Goal: Transaction & Acquisition: Subscribe to service/newsletter

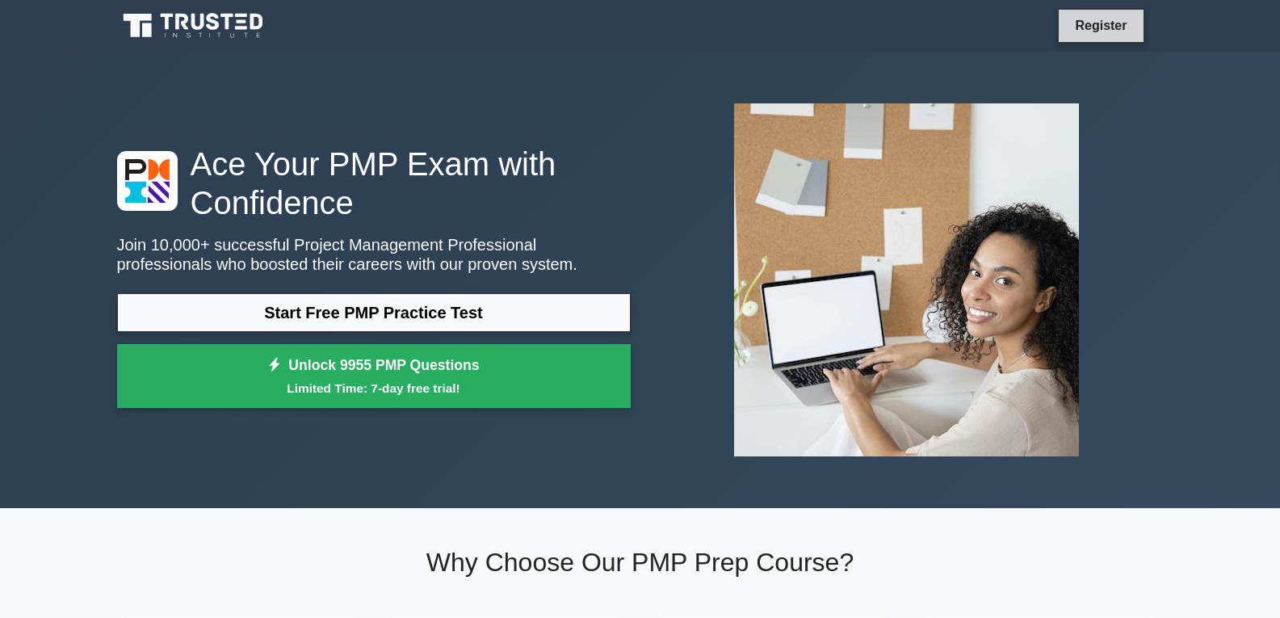
click at [1112, 25] on link "Register" at bounding box center [1100, 25] width 71 height 20
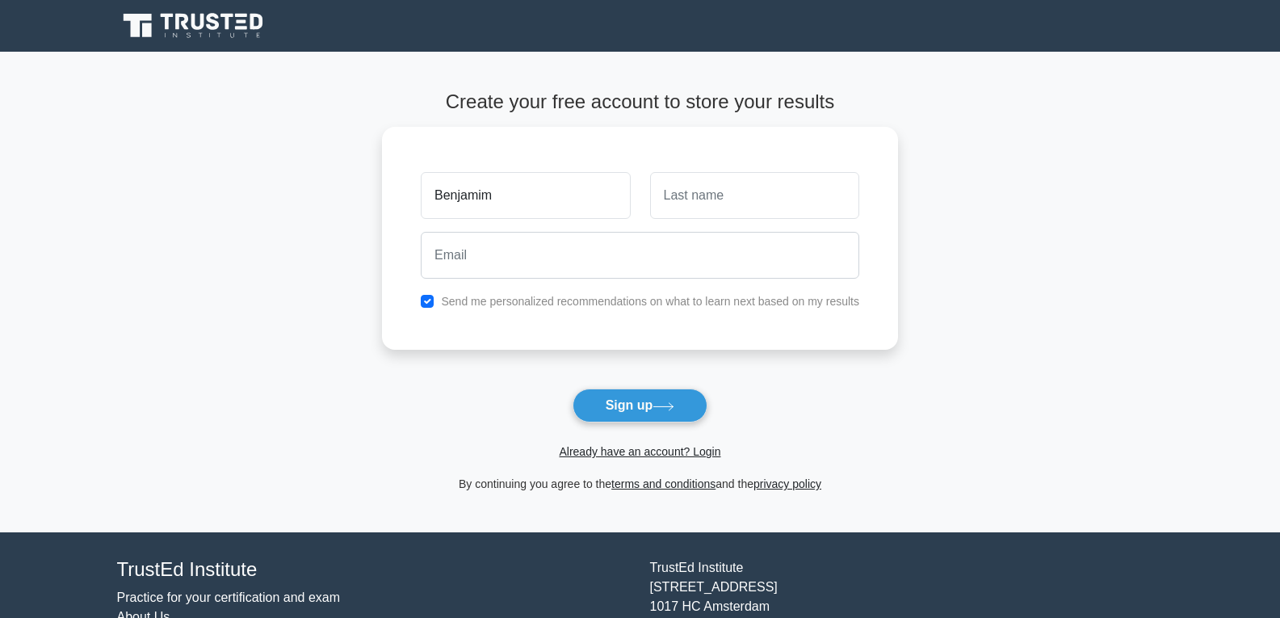
type input "Benjamim"
type input "Zumbire"
click at [1117, 24] on div "Register" at bounding box center [640, 25] width 1066 height 39
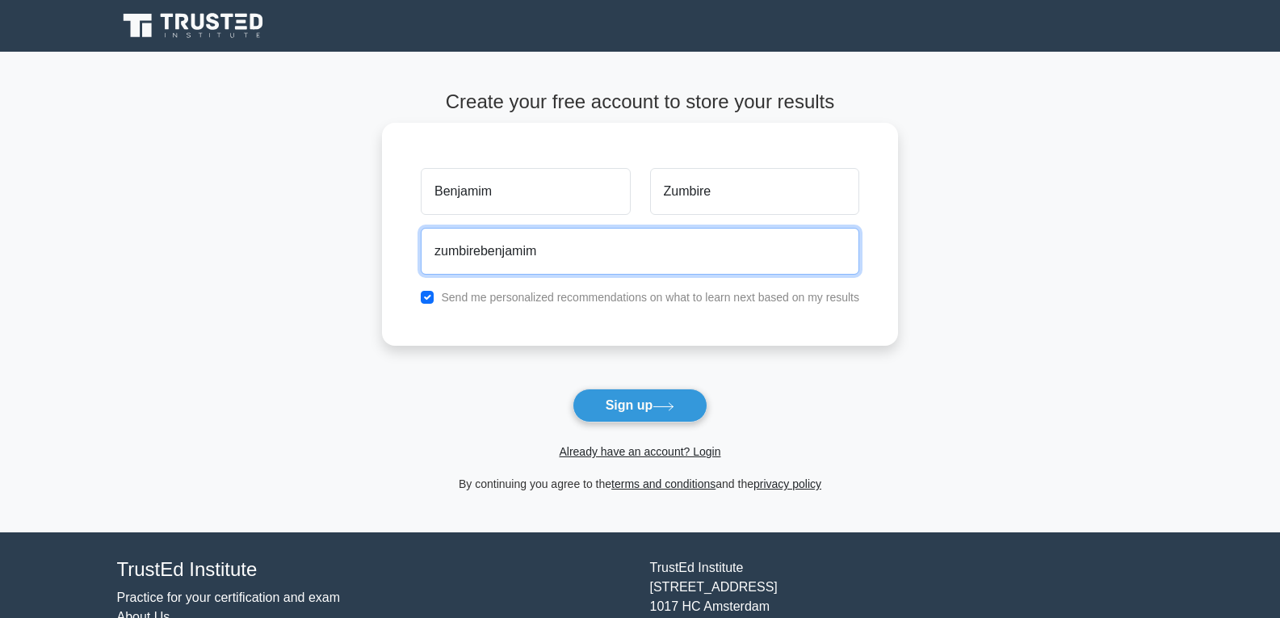
click at [582, 264] on input "zumbirebenjamim" at bounding box center [640, 251] width 438 height 47
click at [585, 261] on input "zumbirebenjamim" at bounding box center [640, 251] width 438 height 47
type input "zumbirebenjamim@gmail.com"
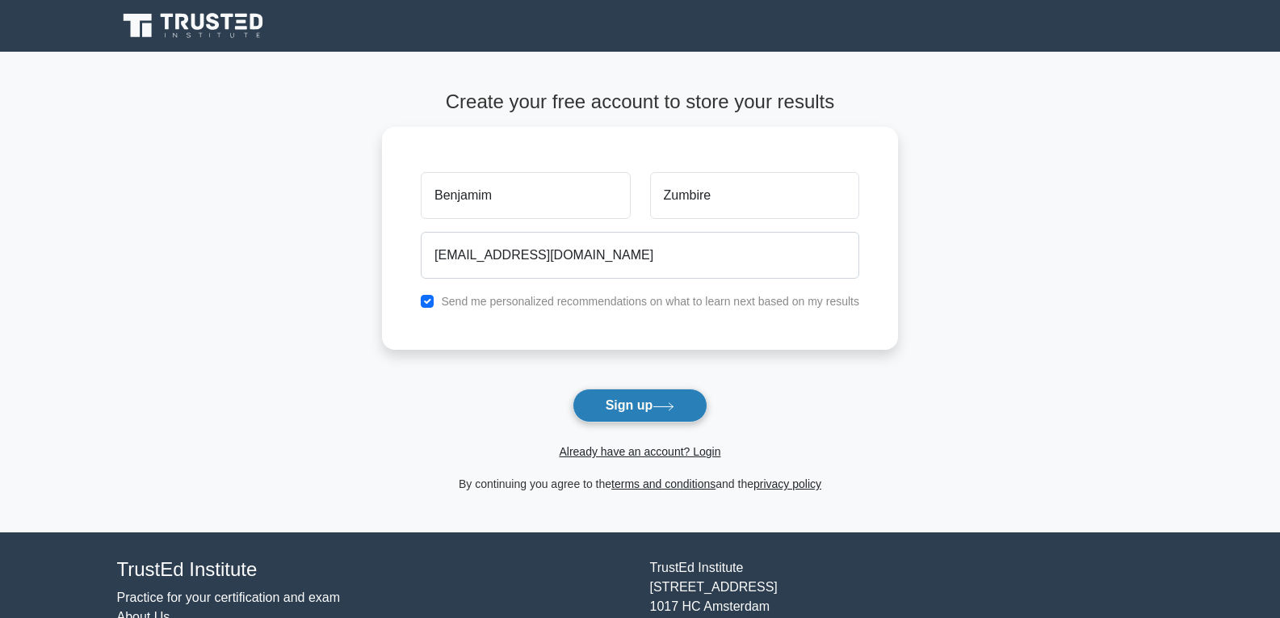
click at [610, 409] on button "Sign up" at bounding box center [640, 405] width 136 height 34
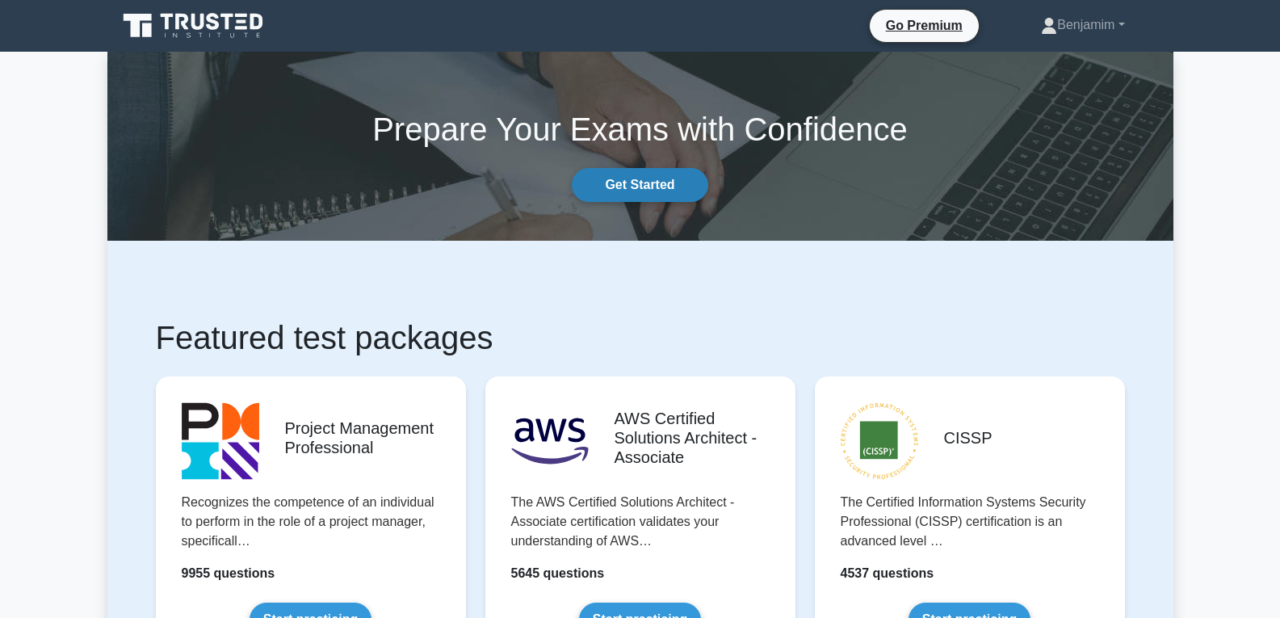
click at [648, 182] on link "Get Started" at bounding box center [640, 185] width 136 height 34
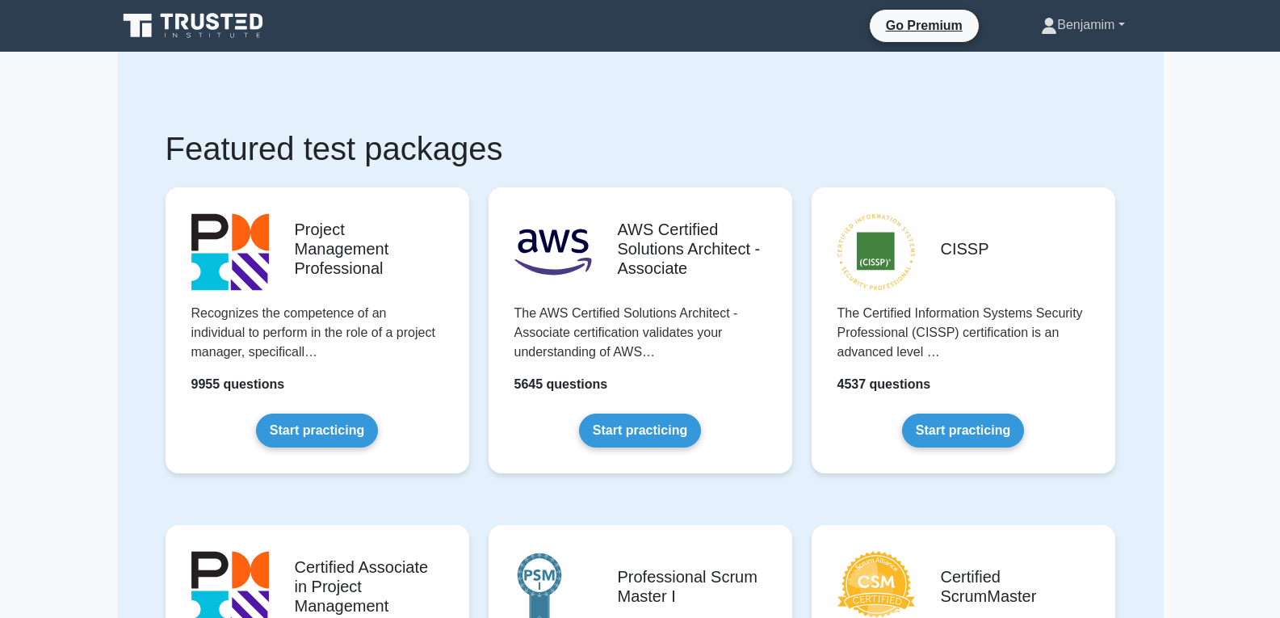
click at [1121, 25] on link "Benjamim" at bounding box center [1082, 25] width 161 height 32
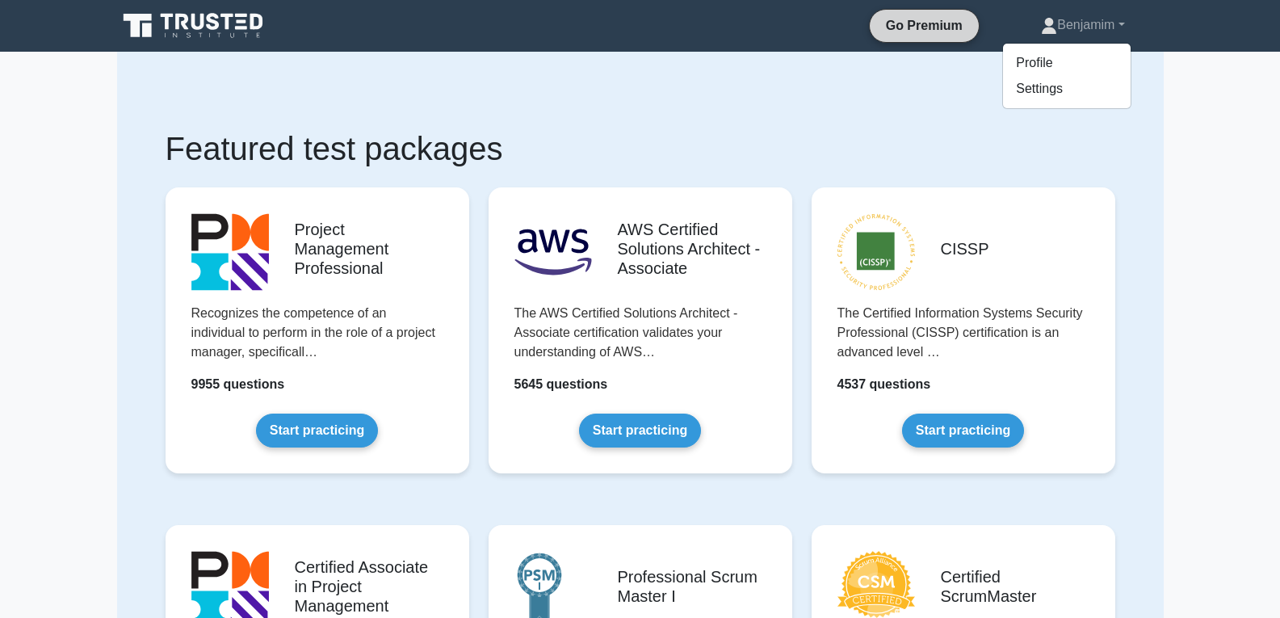
click at [908, 30] on link "Go Premium" at bounding box center [924, 25] width 96 height 20
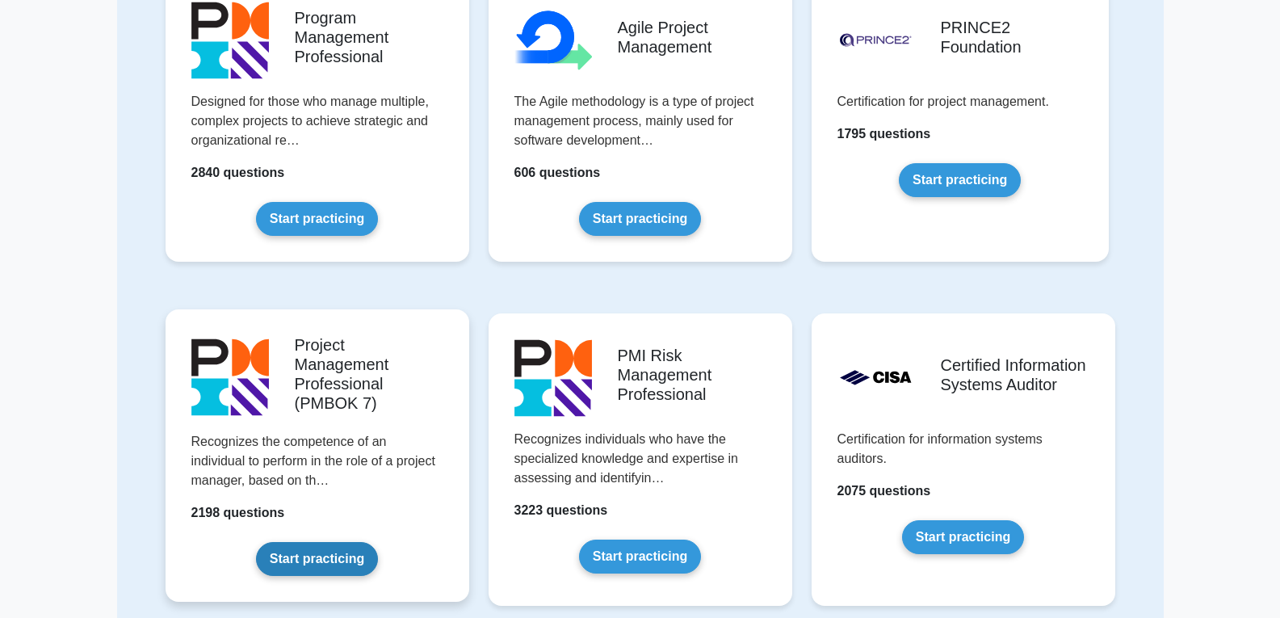
scroll to position [888, 0]
